Goal: Obtain resource: Obtain resource

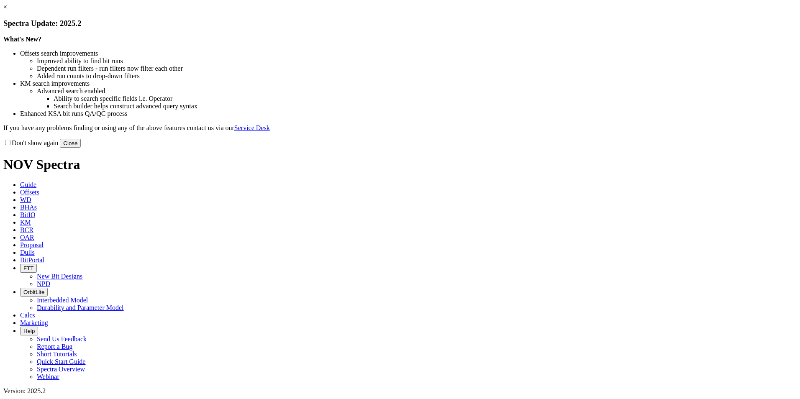
click at [7, 10] on link "×" at bounding box center [5, 6] width 4 height 7
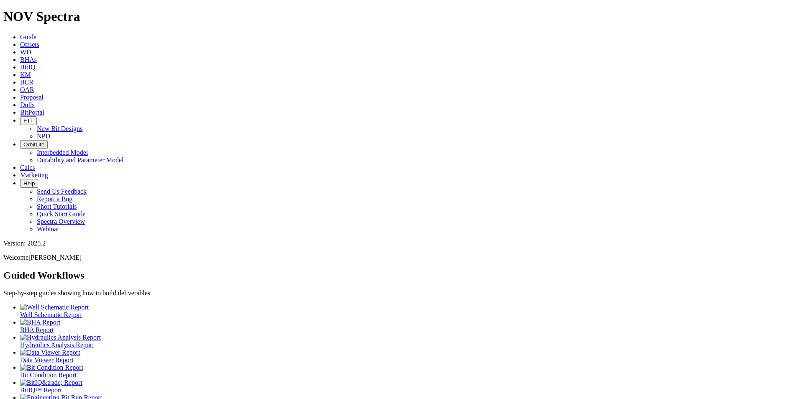
click at [39, 41] on span "Offsets" at bounding box center [29, 44] width 19 height 7
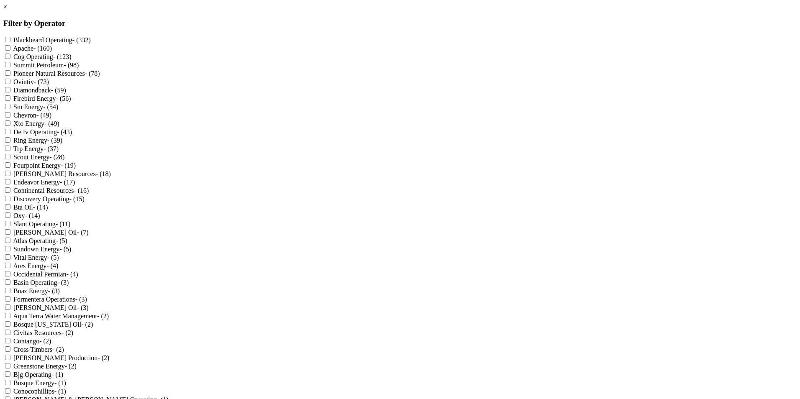
click at [10, 37] on Operating "Blackbeard Operating - (332)" at bounding box center [7, 39] width 5 height 5
checkbox Operating "true"
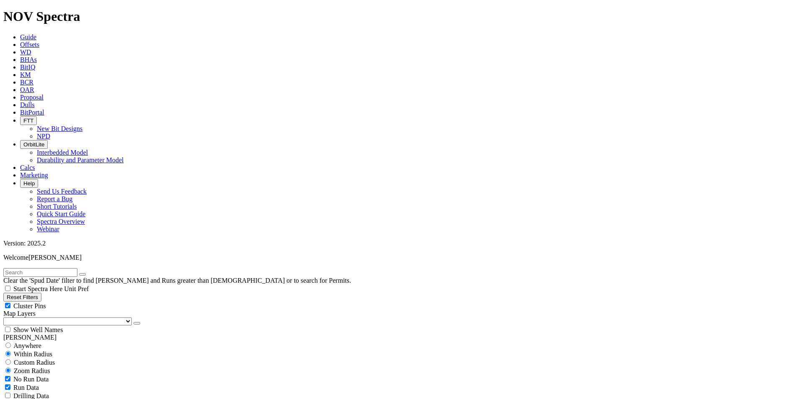
scroll to position [418, 0]
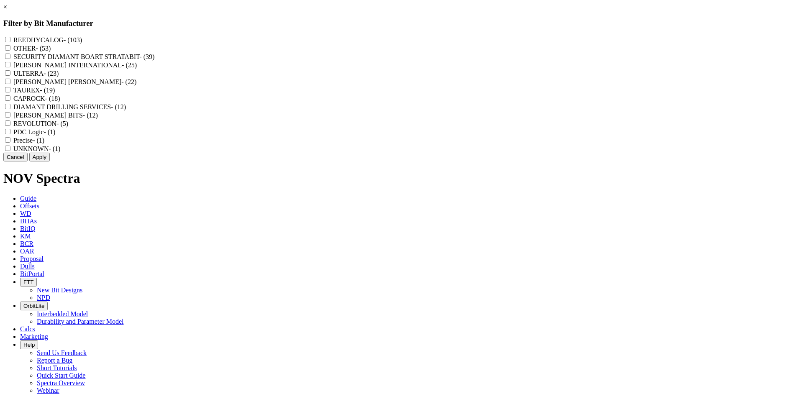
click at [10, 41] on input "REEDHYCALOG - (103)" at bounding box center [7, 39] width 5 height 5
click at [10, 38] on input "REEDHYCALOG - (103)" at bounding box center [7, 39] width 5 height 5
checkbox input "false"
click at [28, 161] on button "Cancel" at bounding box center [15, 157] width 24 height 9
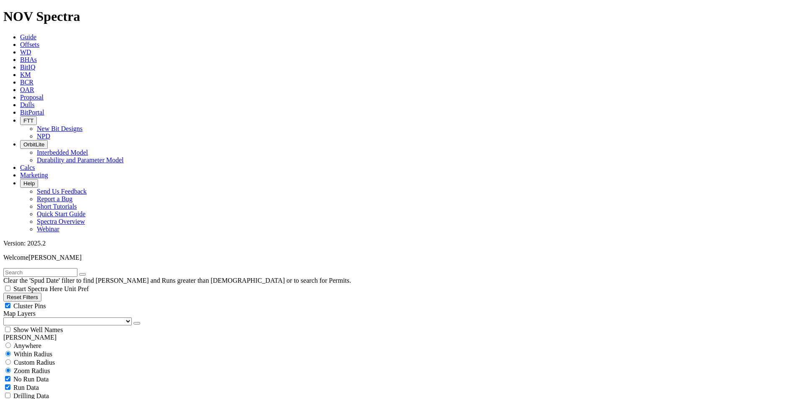
select select "12.25"
checkbox input "false"
select select "? number:12.25 ?"
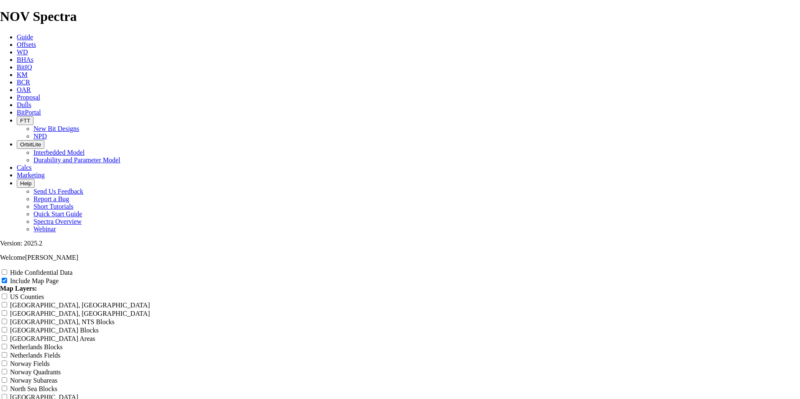
scroll to position [1004, 0]
radio input "true"
